Goal: Check status

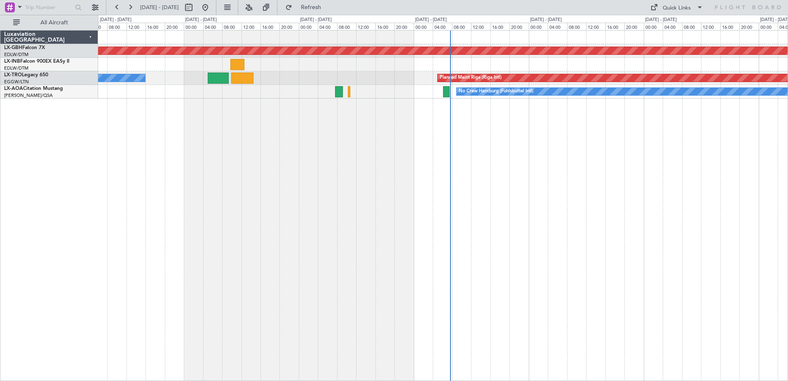
click at [355, 148] on div "Planned Maint Nurnberg Planned Maint [GEOGRAPHIC_DATA] (Riga Intl) A/C Unavaila…" at bounding box center [443, 205] width 690 height 351
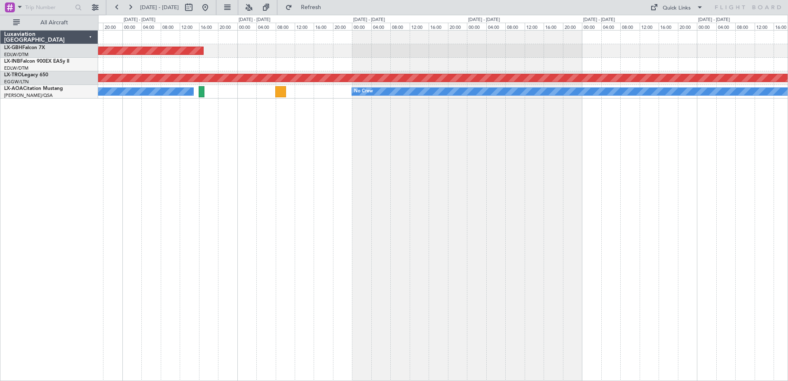
click at [0, 325] on html "[DATE] - [DATE] Refresh Quick Links All Aircraft Planned Maint Nurnberg Planned…" at bounding box center [394, 190] width 788 height 381
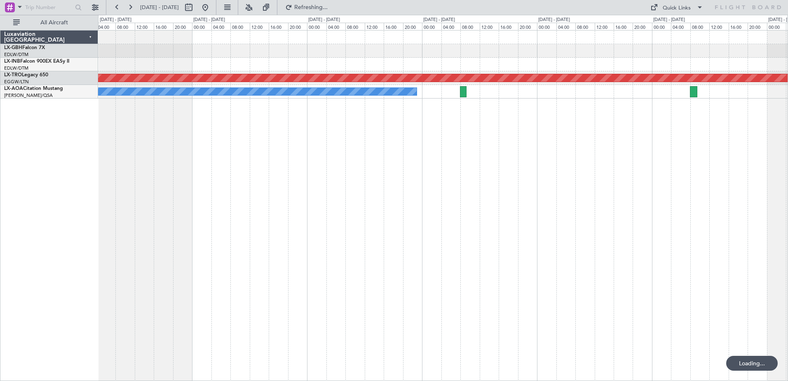
click at [206, 255] on div "Planned Maint Riga (Riga Intl) No Crew" at bounding box center [443, 205] width 690 height 351
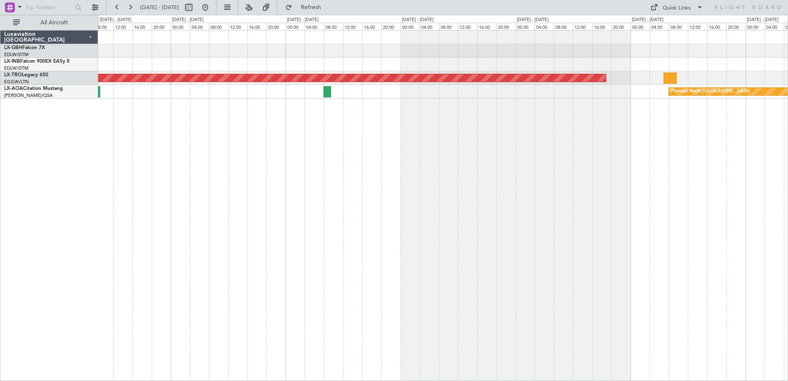
click at [276, 268] on div "Planned Maint Riga (Riga Intl) Planned Maint [GEOGRAPHIC_DATA] No Crew" at bounding box center [443, 205] width 690 height 351
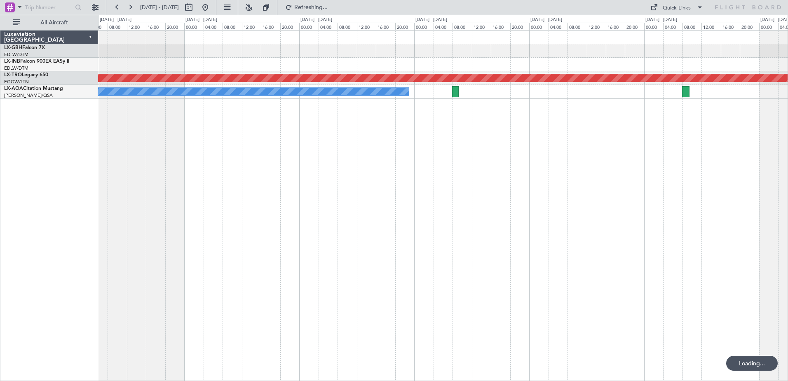
click at [787, 197] on html "[DATE] - [DATE] Refreshing... Quick Links All Aircraft Planned Maint [GEOGRAPHI…" at bounding box center [394, 190] width 788 height 381
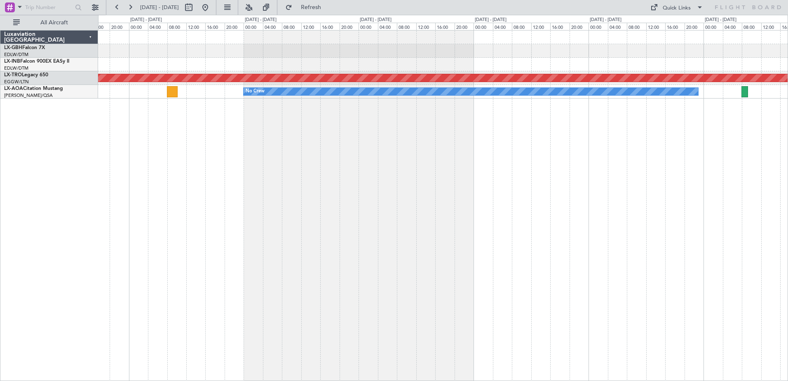
click at [787, 188] on html "[DATE] - [DATE] Refresh Quick Links All Aircraft Planned Maint Nurnberg Planned…" at bounding box center [394, 190] width 788 height 381
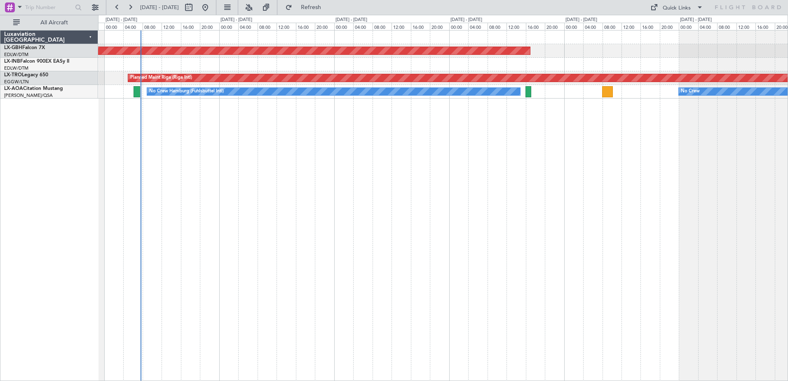
click at [741, 222] on div "Planned Maint Nurnberg Planned Maint [GEOGRAPHIC_DATA] (Riga Intl) No Crew Hamb…" at bounding box center [443, 205] width 690 height 351
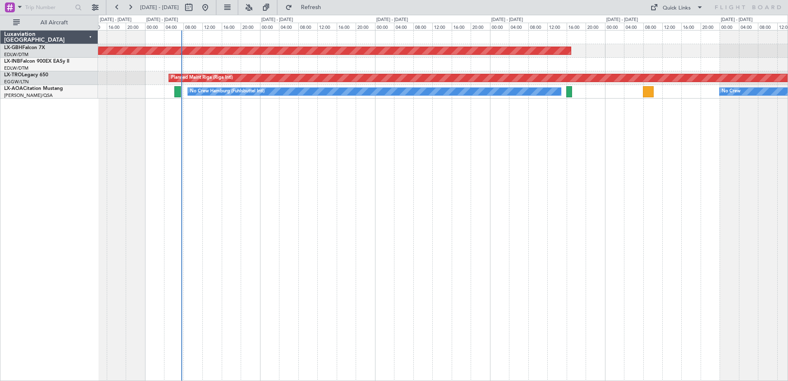
click at [577, 223] on div "Planned Maint Nurnberg Planned Maint [GEOGRAPHIC_DATA] (Riga Intl) No Crew Hamb…" at bounding box center [443, 205] width 690 height 351
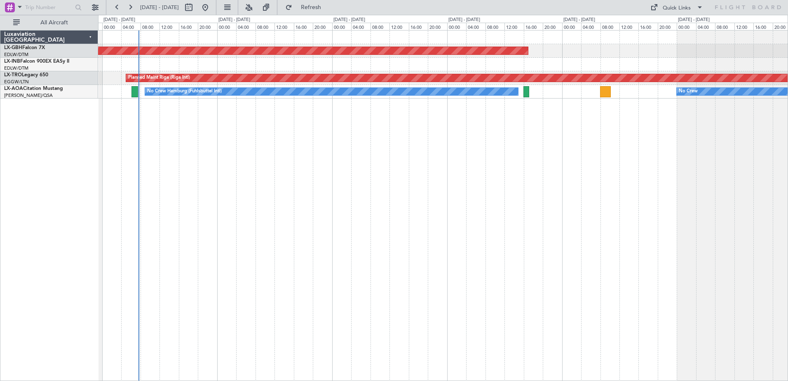
click at [593, 228] on div "Planned Maint Nurnberg Planned Maint [GEOGRAPHIC_DATA] (Riga Intl) No Crew Hamb…" at bounding box center [443, 205] width 690 height 351
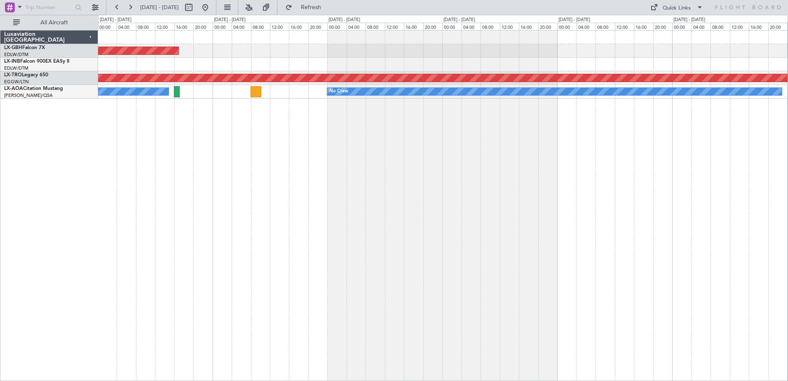
click at [301, 125] on div "Planned Maint Nurnberg Planned Maint [GEOGRAPHIC_DATA] (Riga Intl) No Crew Hamb…" at bounding box center [443, 205] width 690 height 351
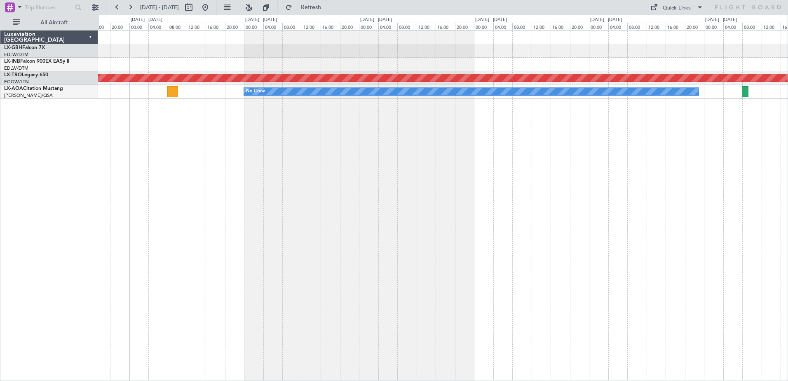
click at [585, 134] on div "Planned Maint Nurnberg Planned Maint [GEOGRAPHIC_DATA] (Riga Intl) No Crew No C…" at bounding box center [443, 205] width 690 height 351
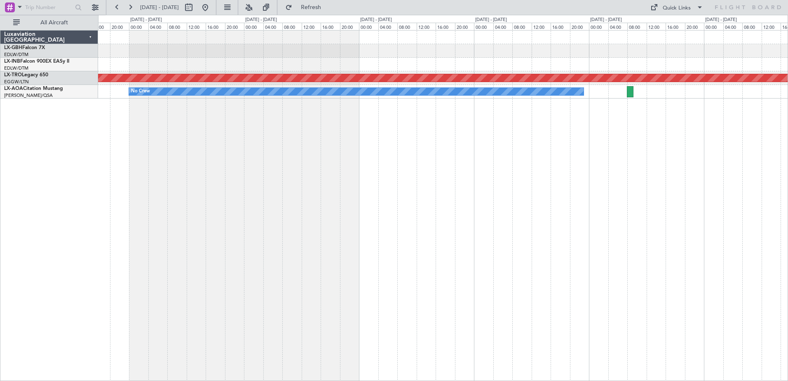
click at [586, 131] on div "Planned Maint Nurnberg Planned Maint [GEOGRAPHIC_DATA] (Riga Intl) No Crew No C…" at bounding box center [443, 205] width 690 height 351
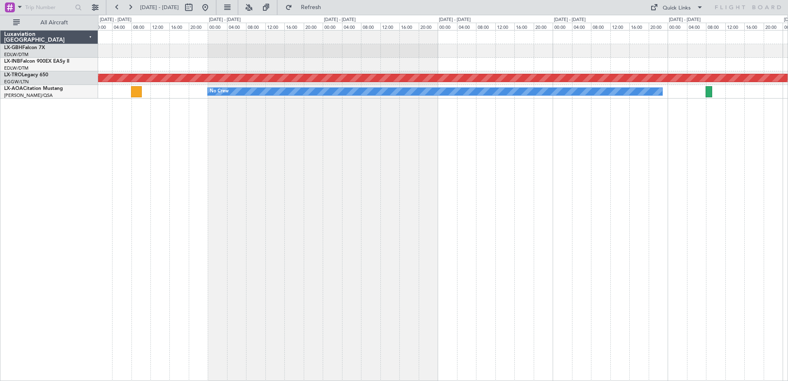
click at [775, 118] on div "Planned Maint Nurnberg Planned Maint [GEOGRAPHIC_DATA] (Riga Intl) No Crew No C…" at bounding box center [443, 205] width 690 height 351
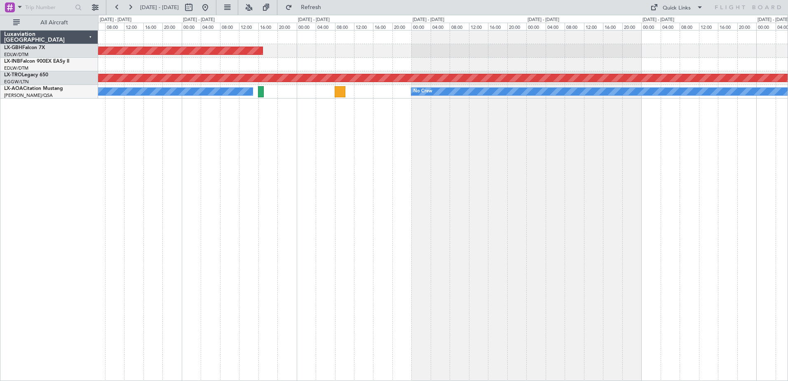
click at [787, 119] on html "[DATE] - [DATE] Refresh Quick Links All Aircraft Planned Maint Nurnberg Planned…" at bounding box center [394, 190] width 788 height 381
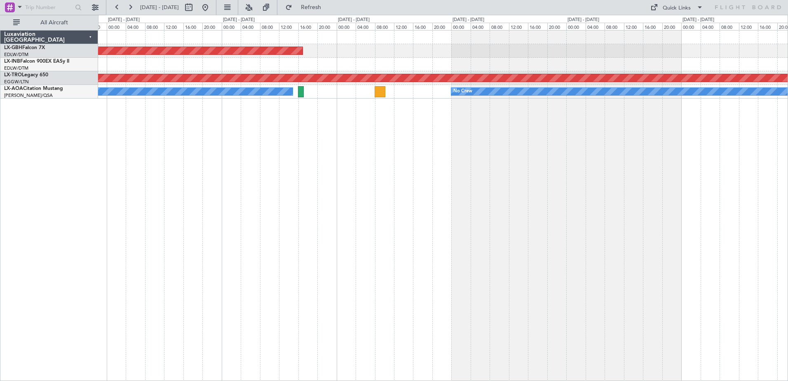
click at [787, 157] on html "[DATE] - [DATE] Refresh Quick Links All Aircraft Planned Maint Nurnberg Planned…" at bounding box center [394, 190] width 788 height 381
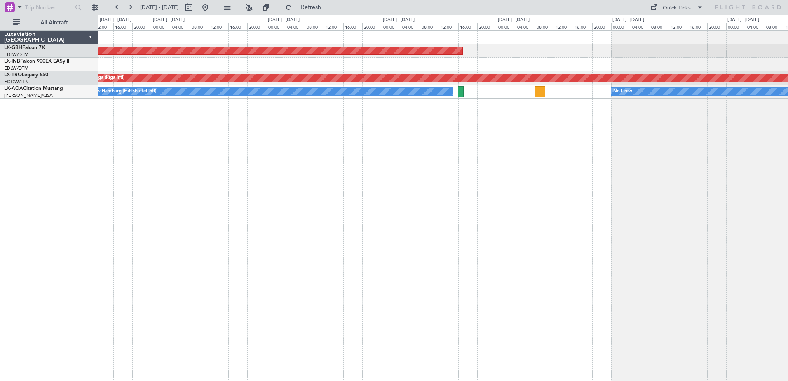
click at [714, 171] on div "Planned Maint Nurnberg Planned Maint [GEOGRAPHIC_DATA] (Riga Intl) No Crew No C…" at bounding box center [443, 205] width 690 height 351
